Goal: Find specific page/section: Find specific page/section

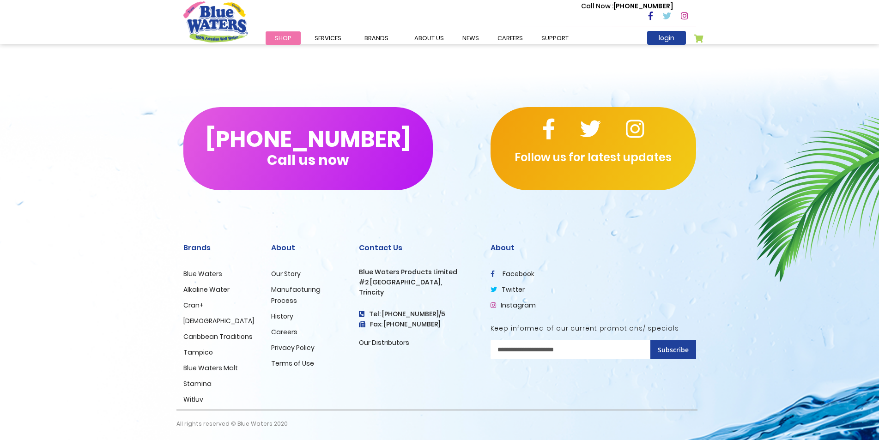
scroll to position [839, 0]
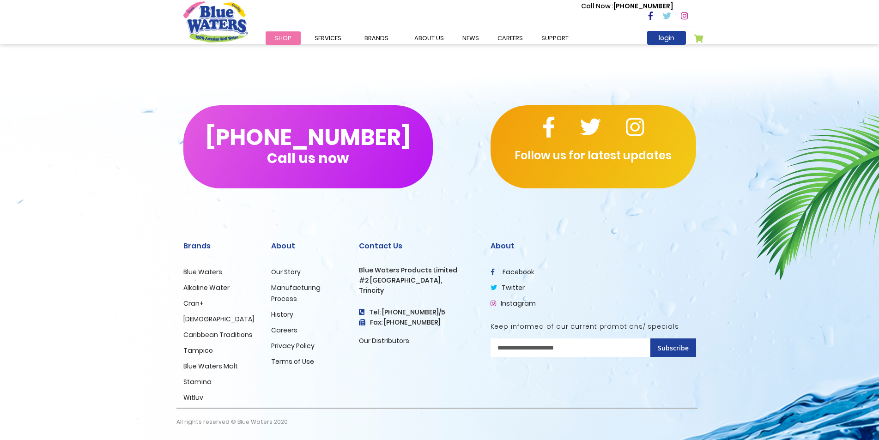
click at [283, 332] on link "Careers" at bounding box center [284, 330] width 26 height 9
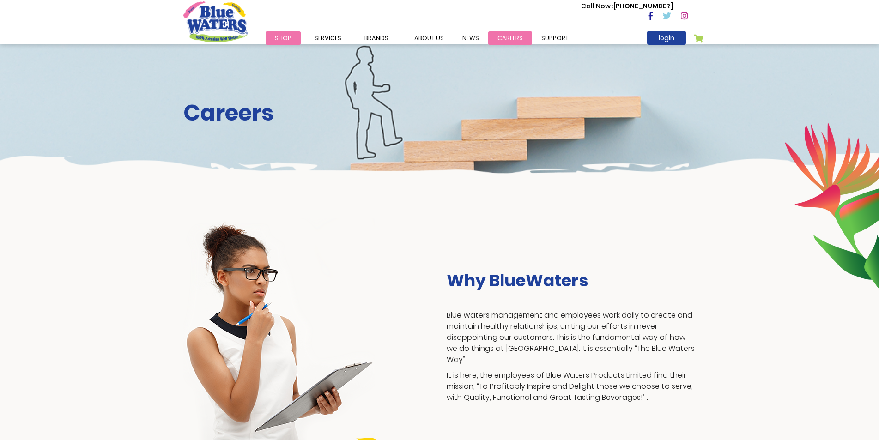
click at [511, 35] on link "careers" at bounding box center [510, 37] width 44 height 13
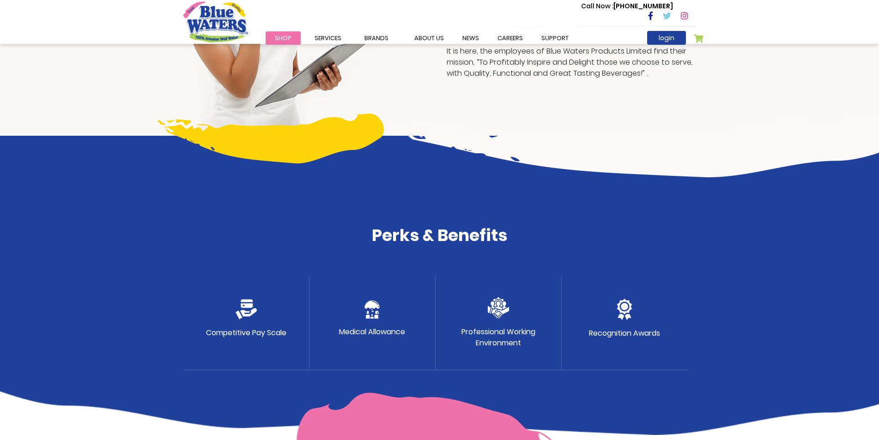
scroll to position [277, 0]
